Goal: Information Seeking & Learning: Learn about a topic

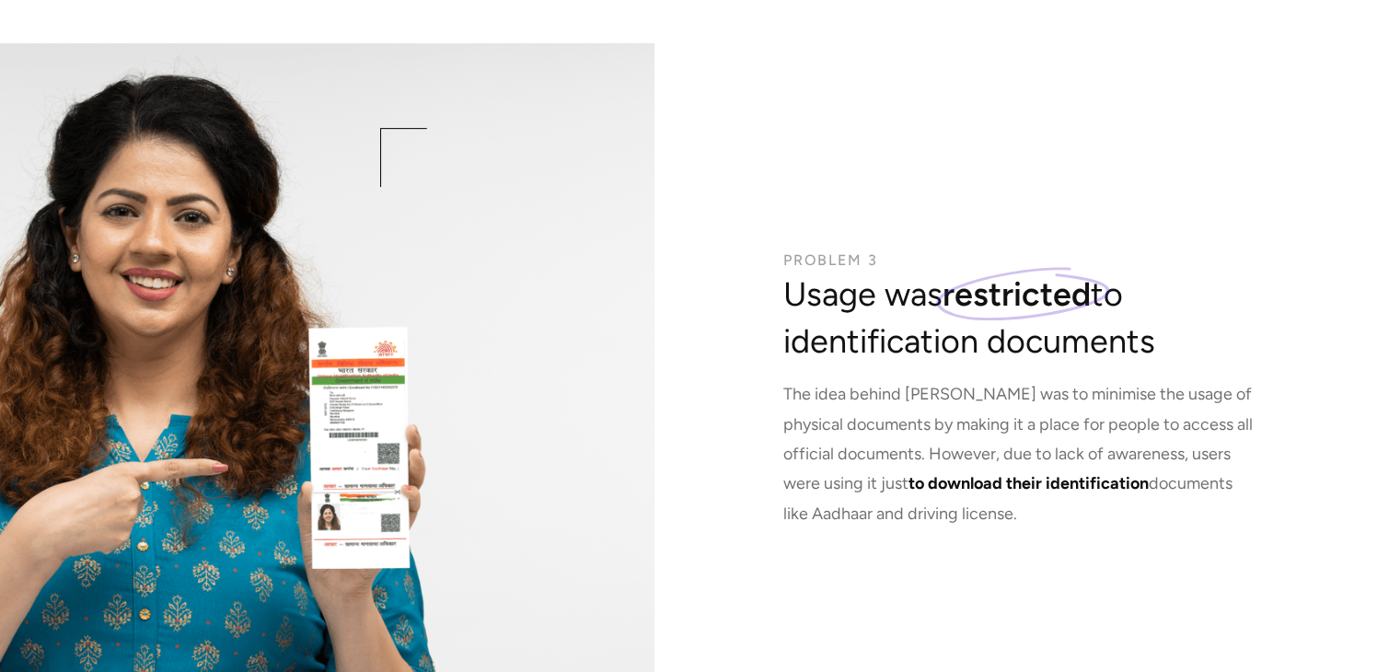
scroll to position [7549, 0]
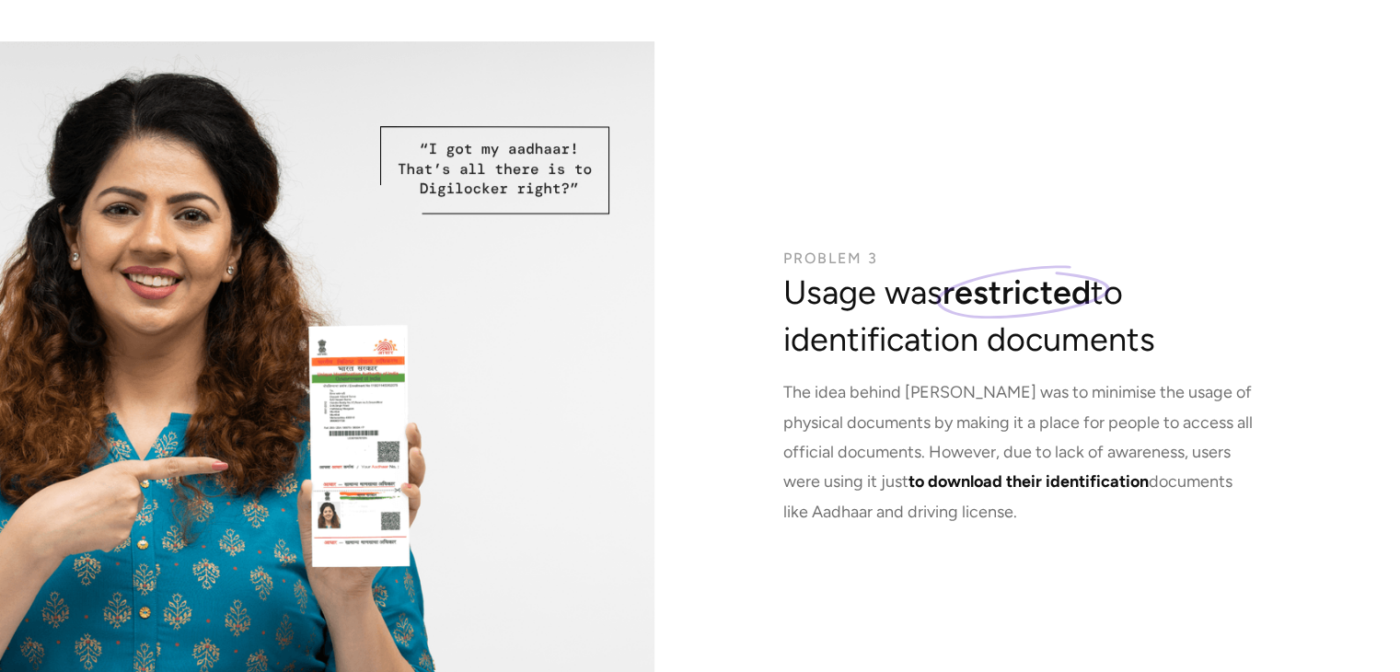
click at [856, 435] on p "The idea behind [PERSON_NAME] was to minimise the usage of physical documents b…" at bounding box center [1017, 451] width 469 height 149
drag, startPoint x: 856, startPoint y: 435, endPoint x: 866, endPoint y: 469, distance: 35.5
click at [866, 469] on p "The idea behind [PERSON_NAME] was to minimise the usage of physical documents b…" at bounding box center [1017, 451] width 469 height 149
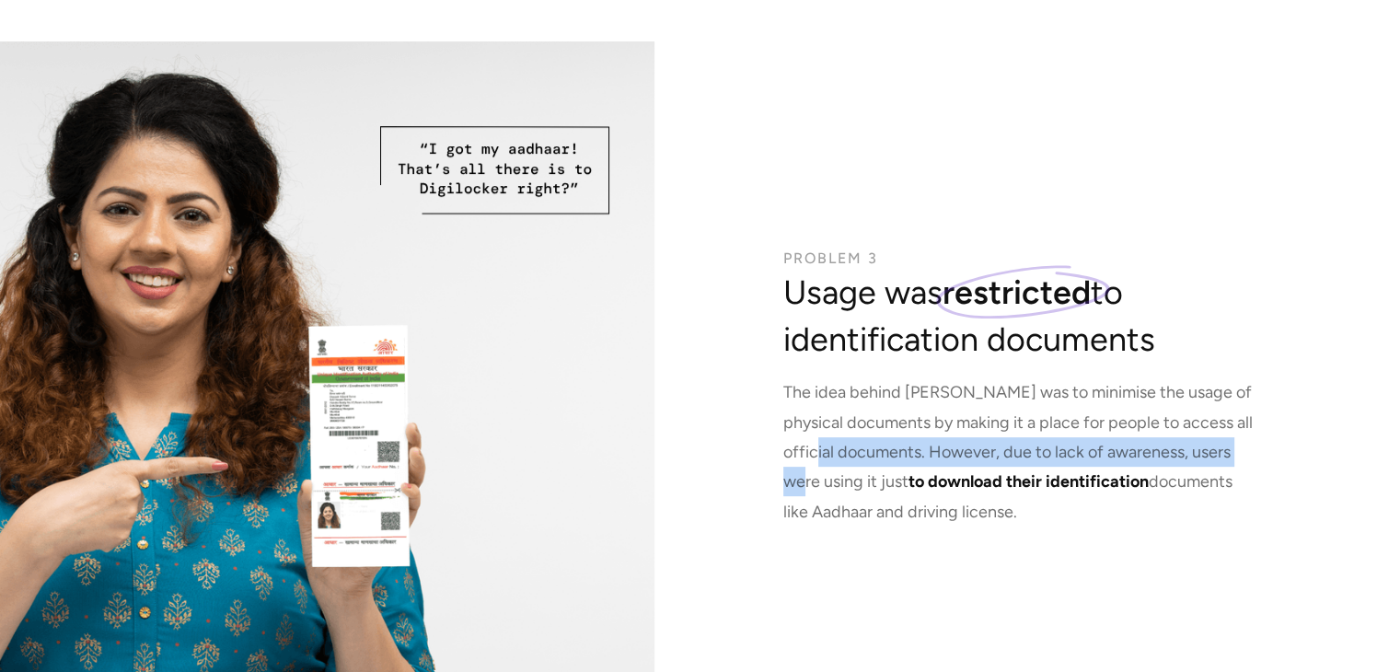
drag, startPoint x: 866, startPoint y: 469, endPoint x: 851, endPoint y: 446, distance: 27.3
click at [851, 446] on p "The idea behind [PERSON_NAME] was to minimise the usage of physical documents b…" at bounding box center [1017, 451] width 469 height 149
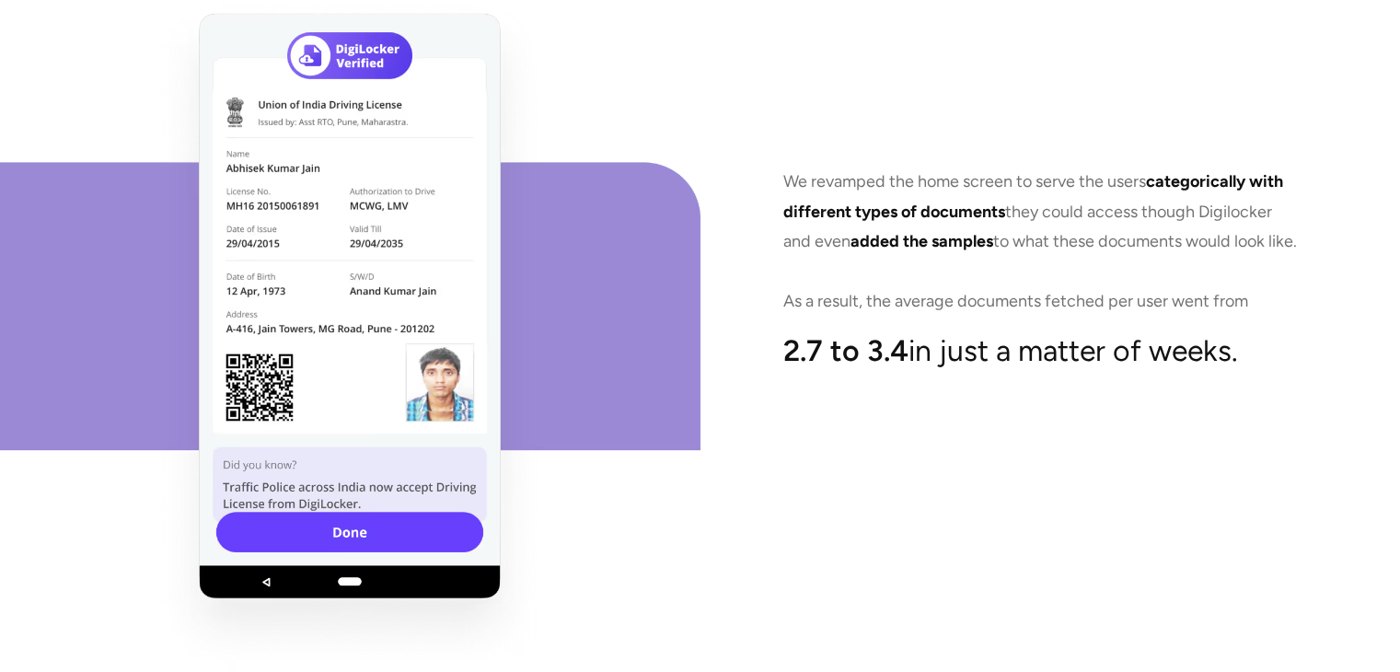
scroll to position [9326, 0]
drag, startPoint x: 781, startPoint y: 162, endPoint x: 789, endPoint y: 149, distance: 15.3
click at [789, 149] on div "We revamped the home screen to serve the users categorically with different typ…" at bounding box center [1050, 270] width 700 height 810
click at [789, 167] on p "We revamped the home screen to serve the users categorically with different typ…" at bounding box center [1040, 241] width 515 height 149
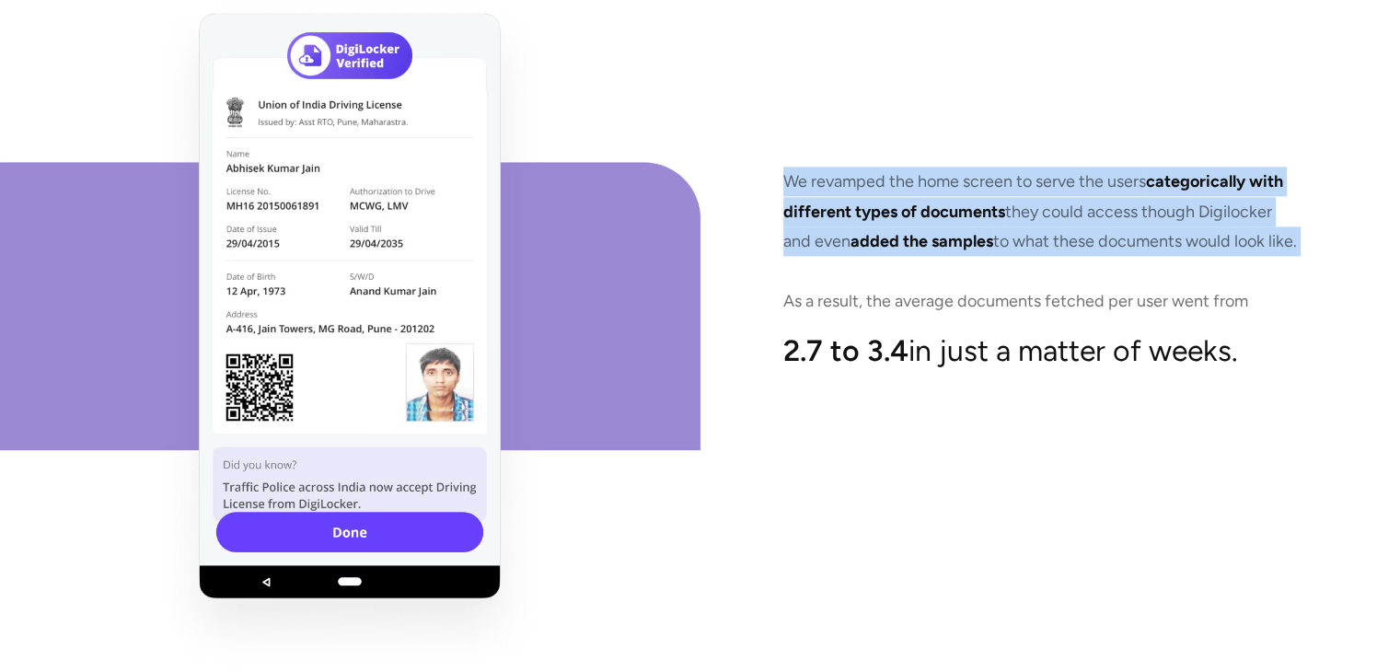
click at [789, 167] on p "We revamped the home screen to serve the users categorically with different typ…" at bounding box center [1040, 241] width 515 height 149
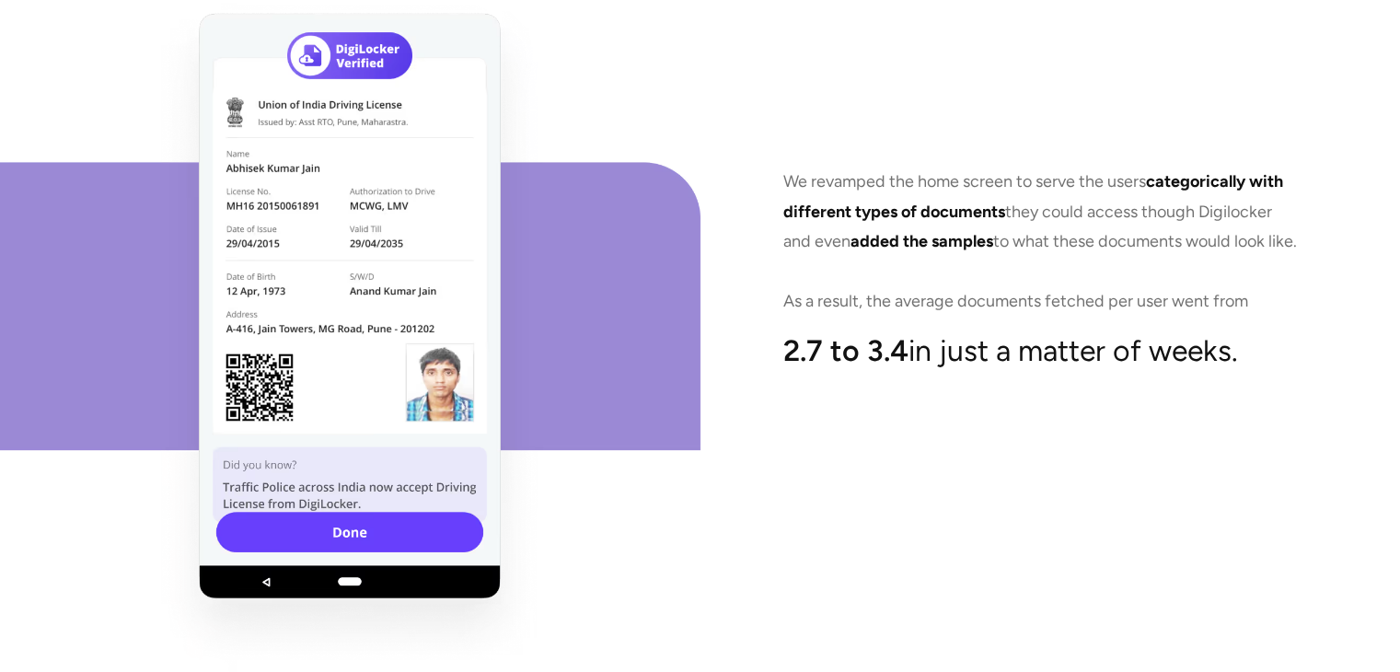
click at [789, 167] on p "We revamped the home screen to serve the users categorically with different typ…" at bounding box center [1040, 241] width 515 height 149
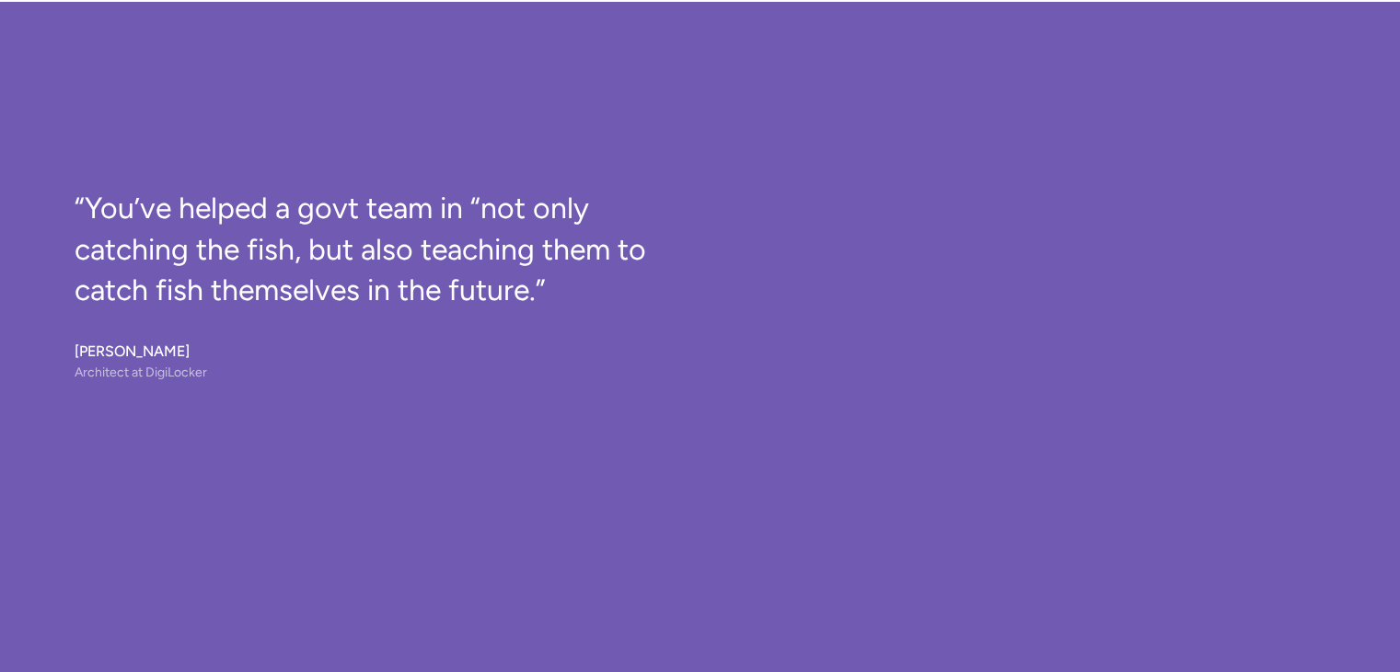
scroll to position [10938, 0]
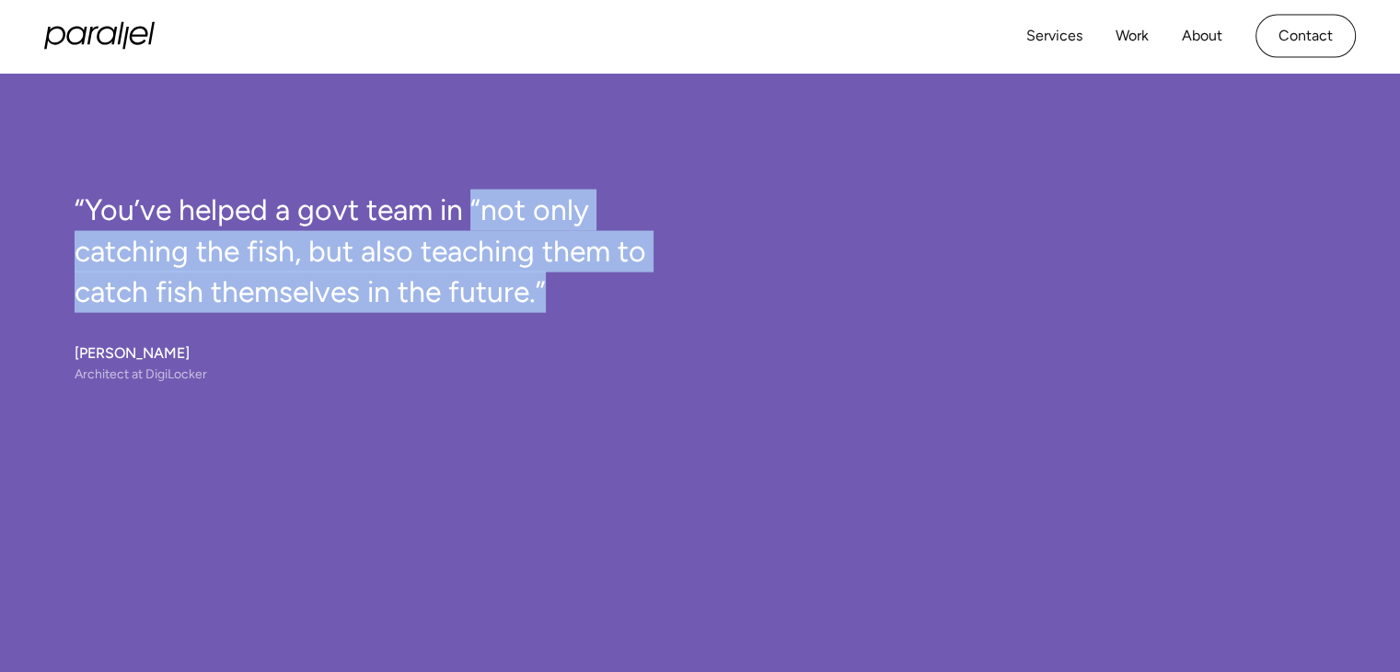
drag, startPoint x: 468, startPoint y: 204, endPoint x: 578, endPoint y: 281, distance: 134.3
click at [578, 281] on h3 "“You’ve helped a govt team in “not only catching the fish, but also teaching th…" at bounding box center [366, 251] width 582 height 123
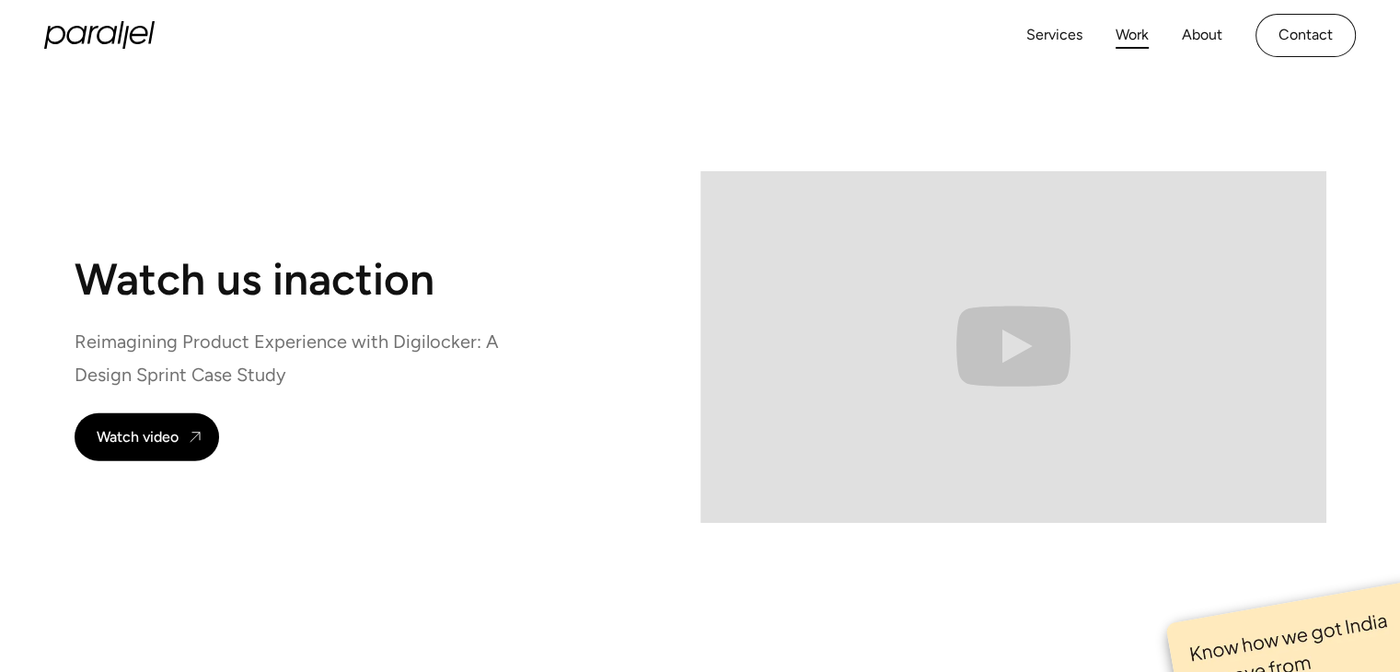
scroll to position [11560, 0]
click at [1138, 23] on link "Work" at bounding box center [1132, 36] width 33 height 27
